Goal: Transaction & Acquisition: Purchase product/service

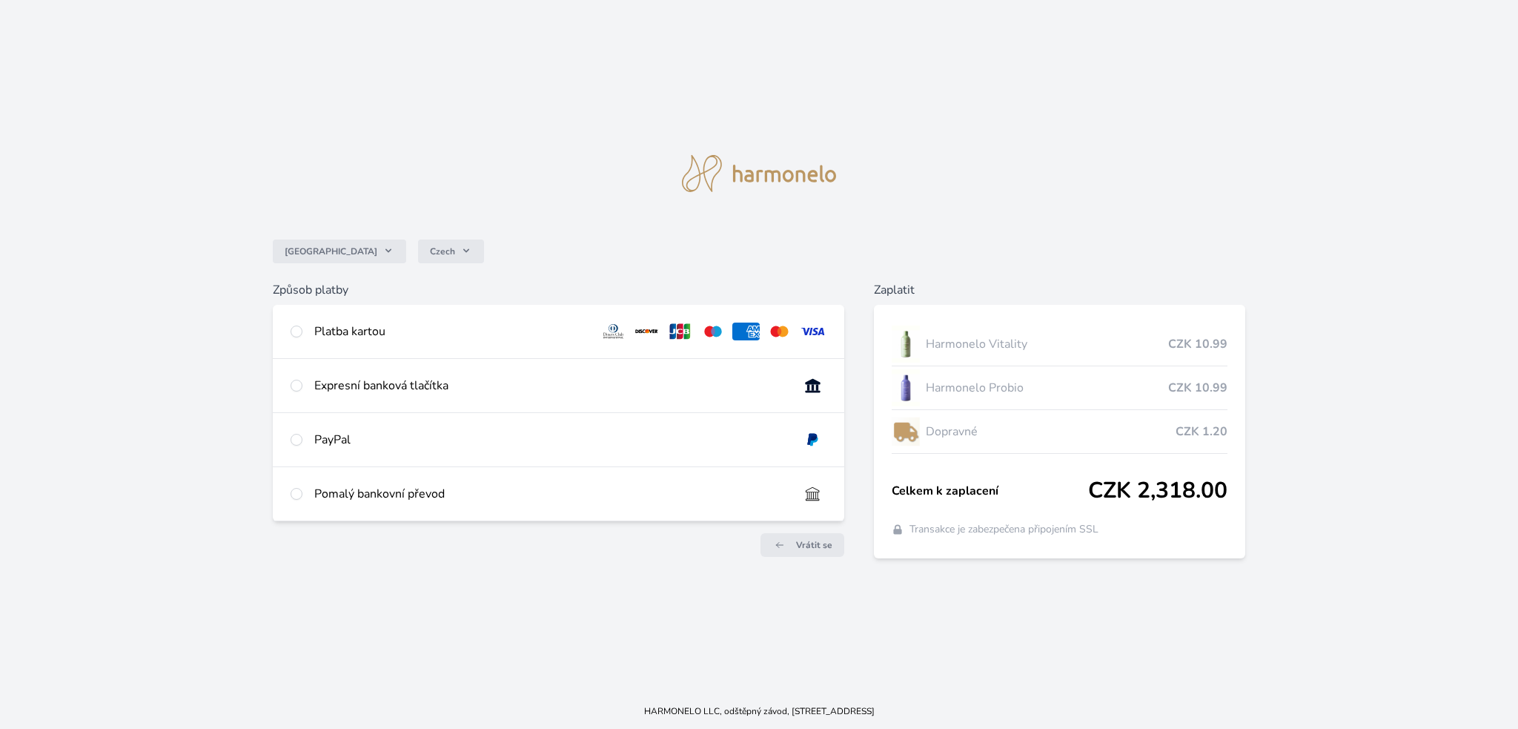
drag, startPoint x: 303, startPoint y: 332, endPoint x: 305, endPoint y: 340, distance: 8.7
click at [303, 333] on div "Platba kartou" at bounding box center [559, 331] width 572 height 53
radio input "true"
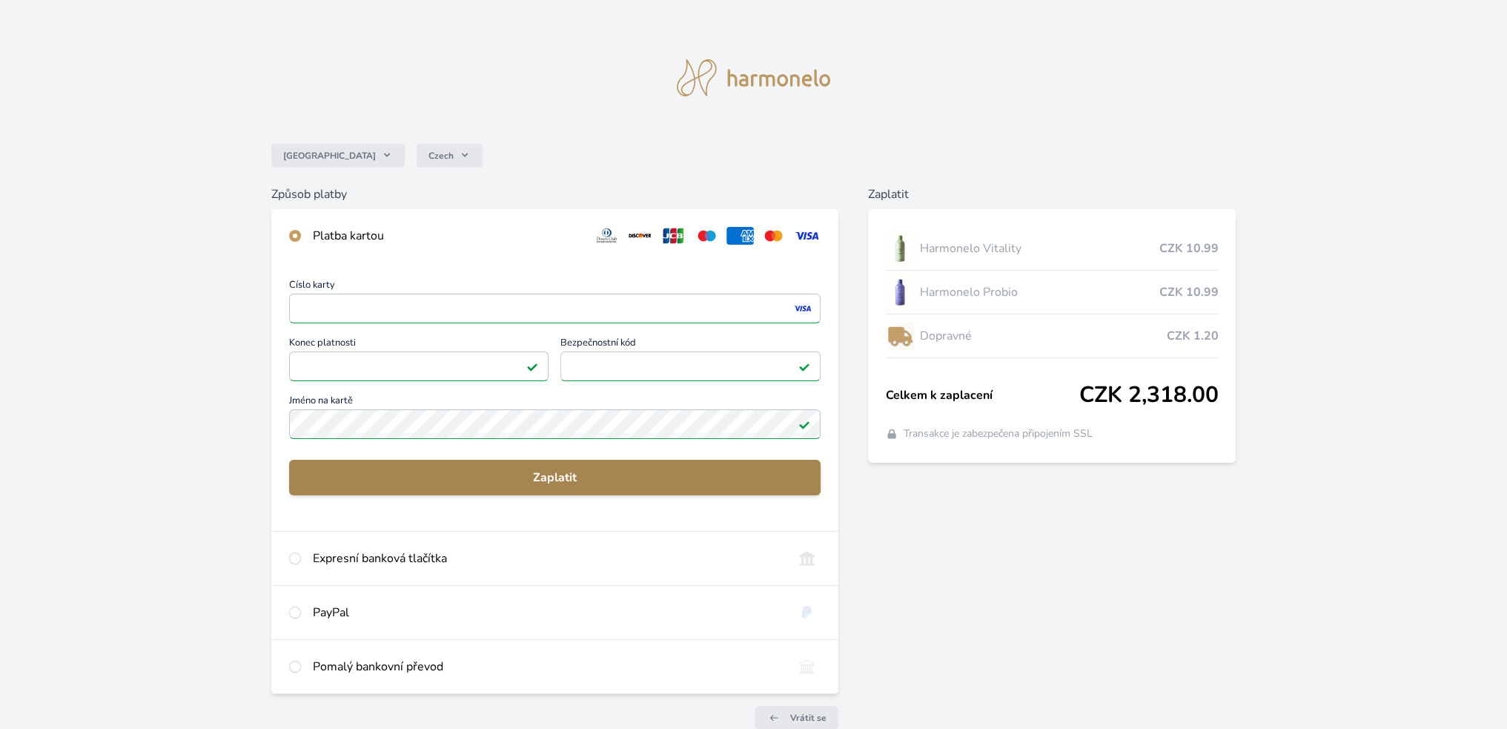
click at [452, 476] on span "Zaplatit" at bounding box center [555, 478] width 508 height 18
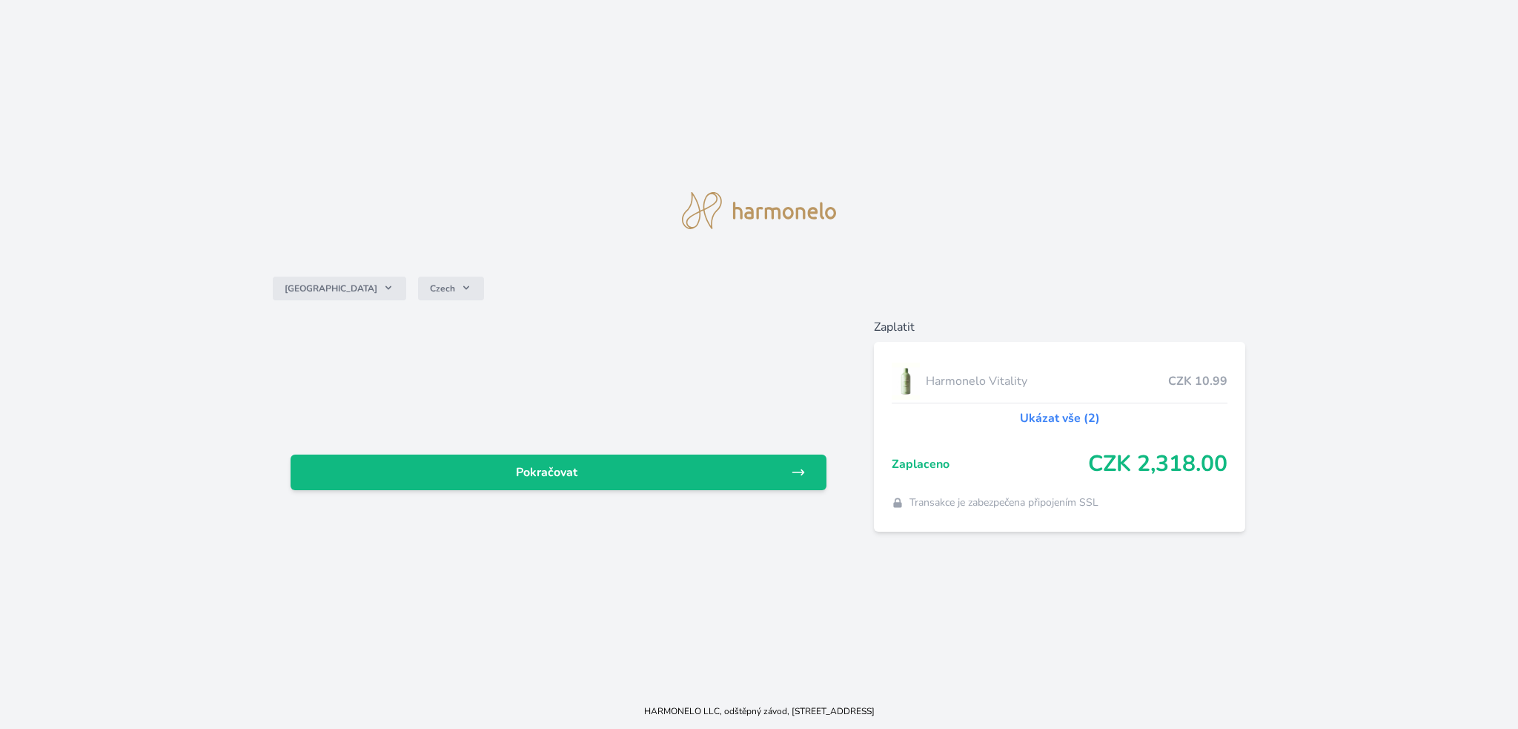
click at [1074, 413] on link "Ukázat vše (2)" at bounding box center [1060, 418] width 80 height 18
